Goal: Information Seeking & Learning: Learn about a topic

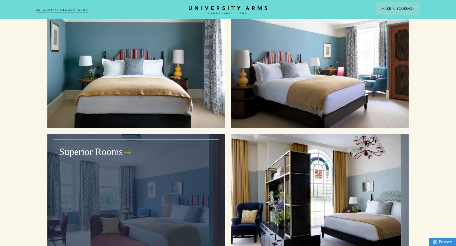
scroll to position [637, 0]
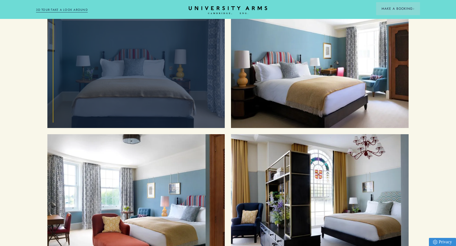
click at [155, 79] on div "Cosy Rooms" at bounding box center [136, 62] width 165 height 120
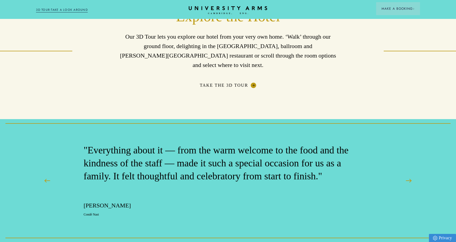
scroll to position [902, 0]
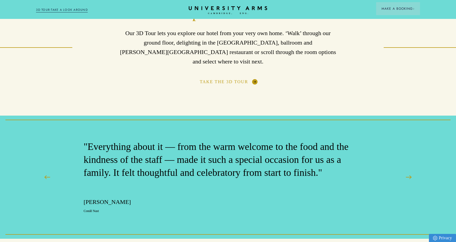
click at [229, 79] on link "Take the 3D Tour" at bounding box center [228, 81] width 57 height 5
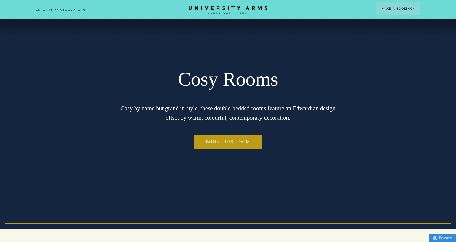
scroll to position [0, 0]
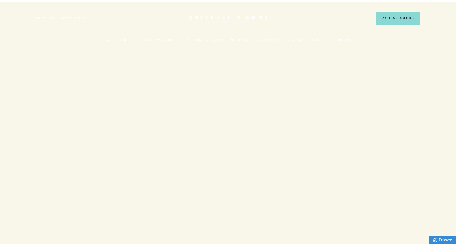
scroll to position [637, 0]
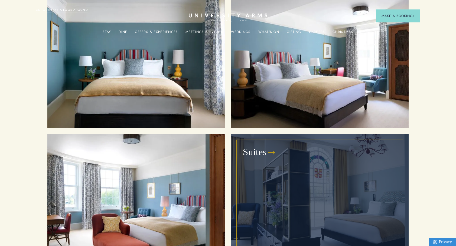
click at [282, 162] on div "Suites" at bounding box center [319, 201] width 165 height 120
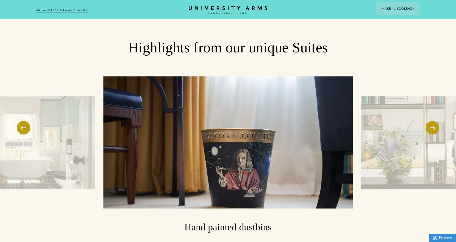
scroll to position [869, 0]
click at [430, 122] on button at bounding box center [432, 128] width 14 height 14
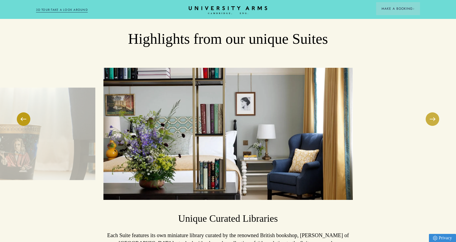
scroll to position [878, 0]
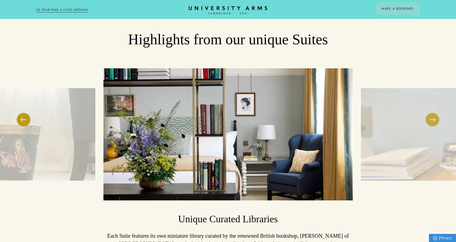
click at [429, 113] on button at bounding box center [432, 120] width 14 height 14
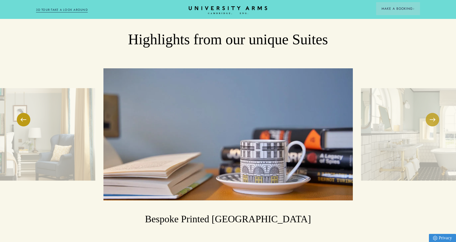
click at [429, 113] on button at bounding box center [432, 120] width 14 height 14
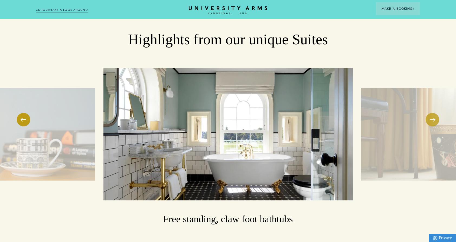
click at [429, 113] on button at bounding box center [432, 120] width 14 height 14
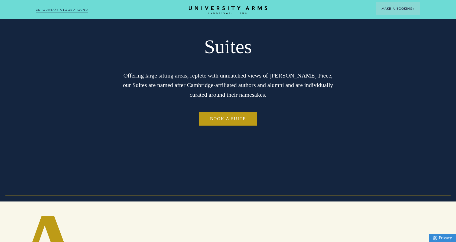
scroll to position [0, 0]
